Goal: Obtain resource: Obtain resource

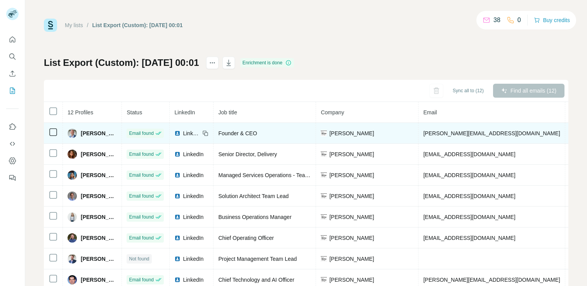
click at [87, 134] on span "[PERSON_NAME]" at bounding box center [99, 134] width 36 height 8
copy span "[PERSON_NAME]"
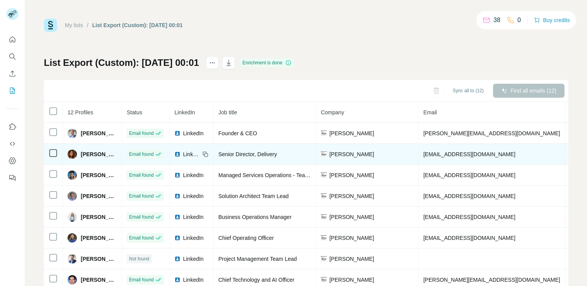
click at [102, 153] on span "[PERSON_NAME]" at bounding box center [99, 155] width 36 height 8
copy span "[PERSON_NAME]"
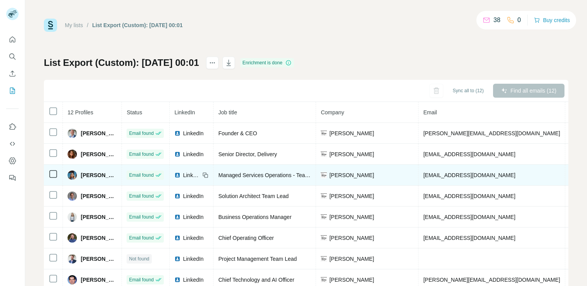
click at [96, 175] on span "[PERSON_NAME]" at bounding box center [99, 175] width 36 height 8
copy span "[PERSON_NAME]"
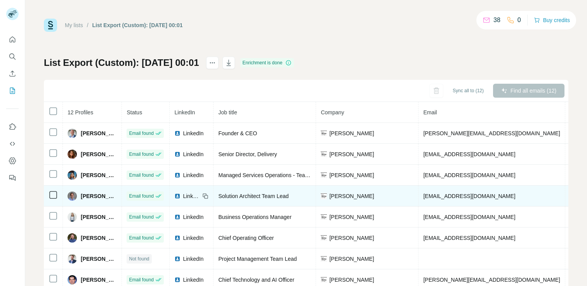
click at [95, 196] on span "[PERSON_NAME]" at bounding box center [99, 196] width 36 height 8
copy span "[PERSON_NAME]"
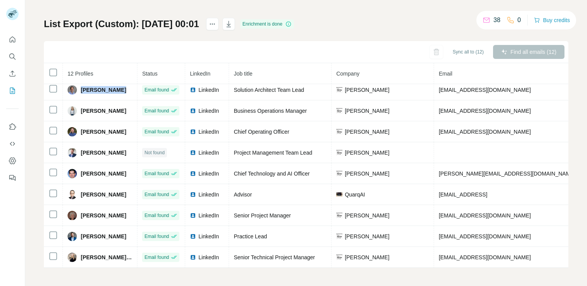
scroll to position [39, 0]
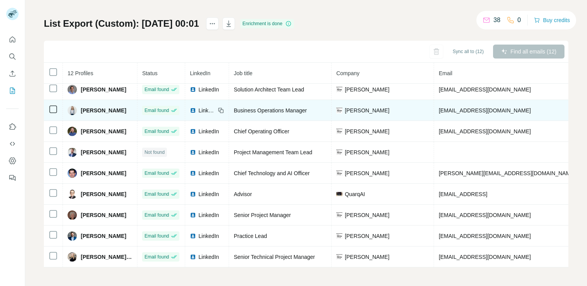
click at [87, 110] on span "[PERSON_NAME]" at bounding box center [103, 111] width 45 height 8
copy span "[PERSON_NAME]"
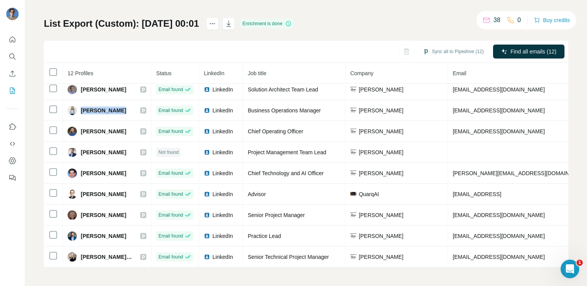
scroll to position [0, 0]
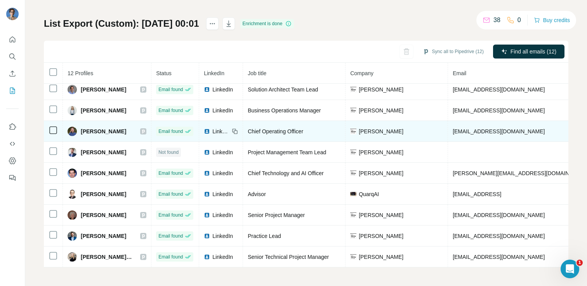
click at [91, 130] on span "[PERSON_NAME]" at bounding box center [103, 132] width 45 height 8
copy div "[PERSON_NAME]"
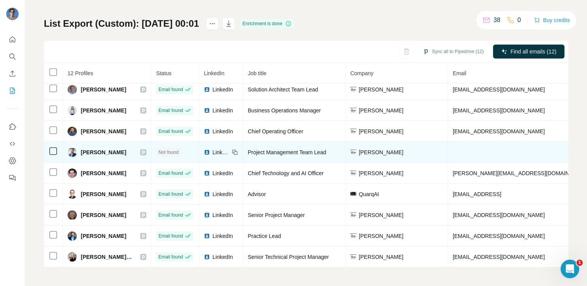
click at [95, 151] on span "[PERSON_NAME]" at bounding box center [103, 153] width 45 height 8
copy div "[PERSON_NAME]"
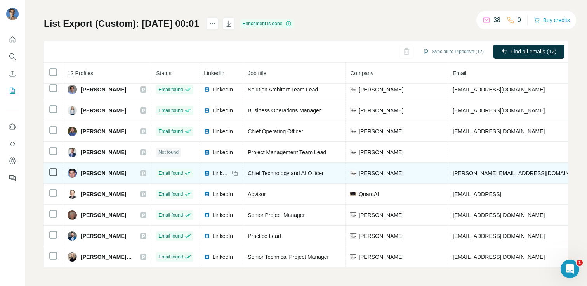
click at [91, 171] on span "[PERSON_NAME]" at bounding box center [103, 174] width 45 height 8
copy div "[PERSON_NAME]"
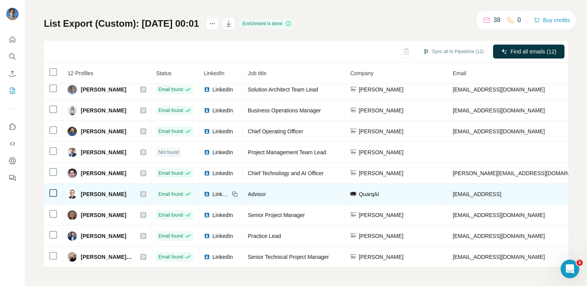
click at [92, 194] on span "[PERSON_NAME]" at bounding box center [103, 194] width 45 height 8
copy div "[PERSON_NAME]"
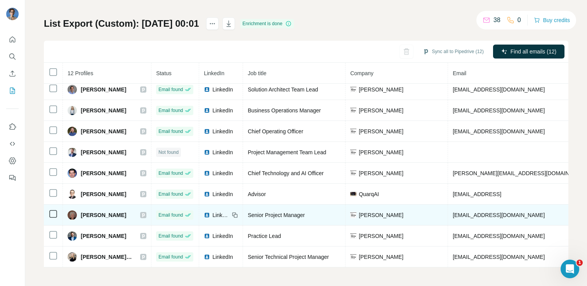
click at [95, 216] on span "[PERSON_NAME]" at bounding box center [103, 215] width 45 height 8
copy div "[PERSON_NAME]"
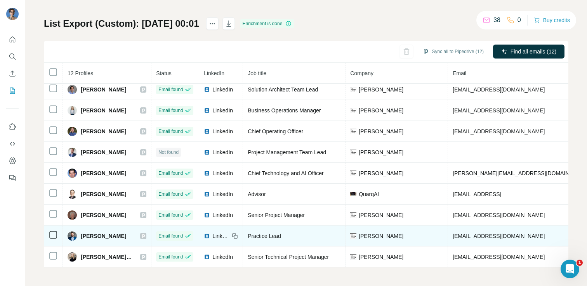
click at [93, 235] on span "[PERSON_NAME]" at bounding box center [103, 236] width 45 height 8
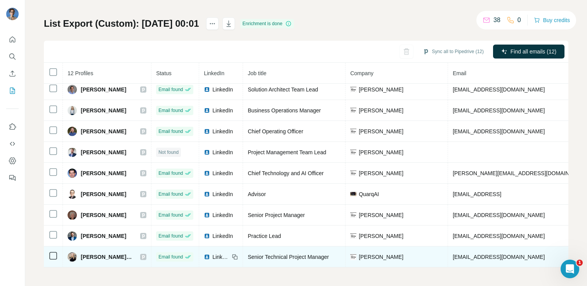
click at [90, 262] on td "[PERSON_NAME], MBA" at bounding box center [107, 257] width 88 height 21
click at [91, 255] on span "[PERSON_NAME], MBA" at bounding box center [107, 257] width 52 height 8
